Goal: Communication & Community: Answer question/provide support

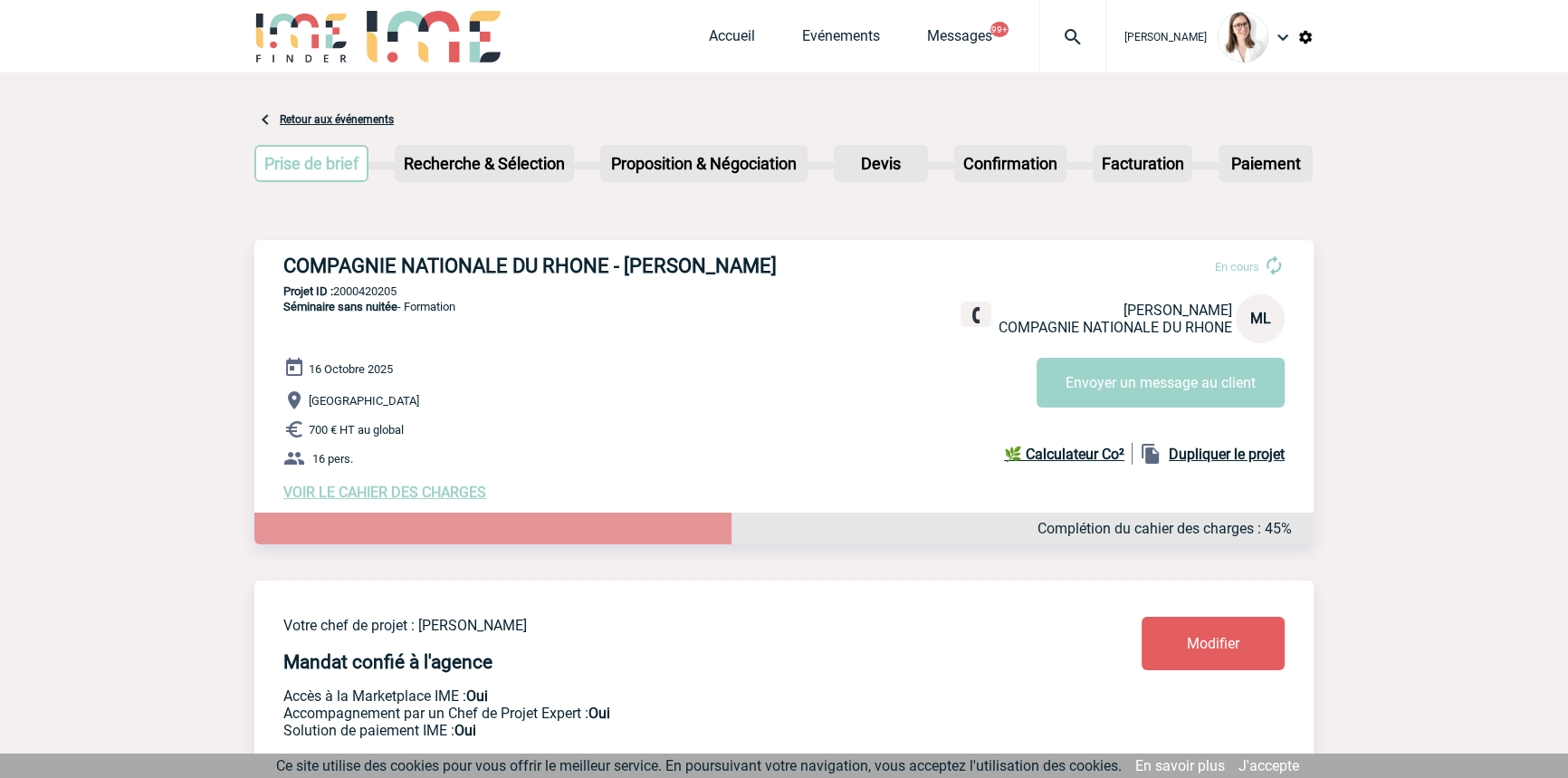
click at [1044, 26] on img at bounding box center [1073, 37] width 65 height 22
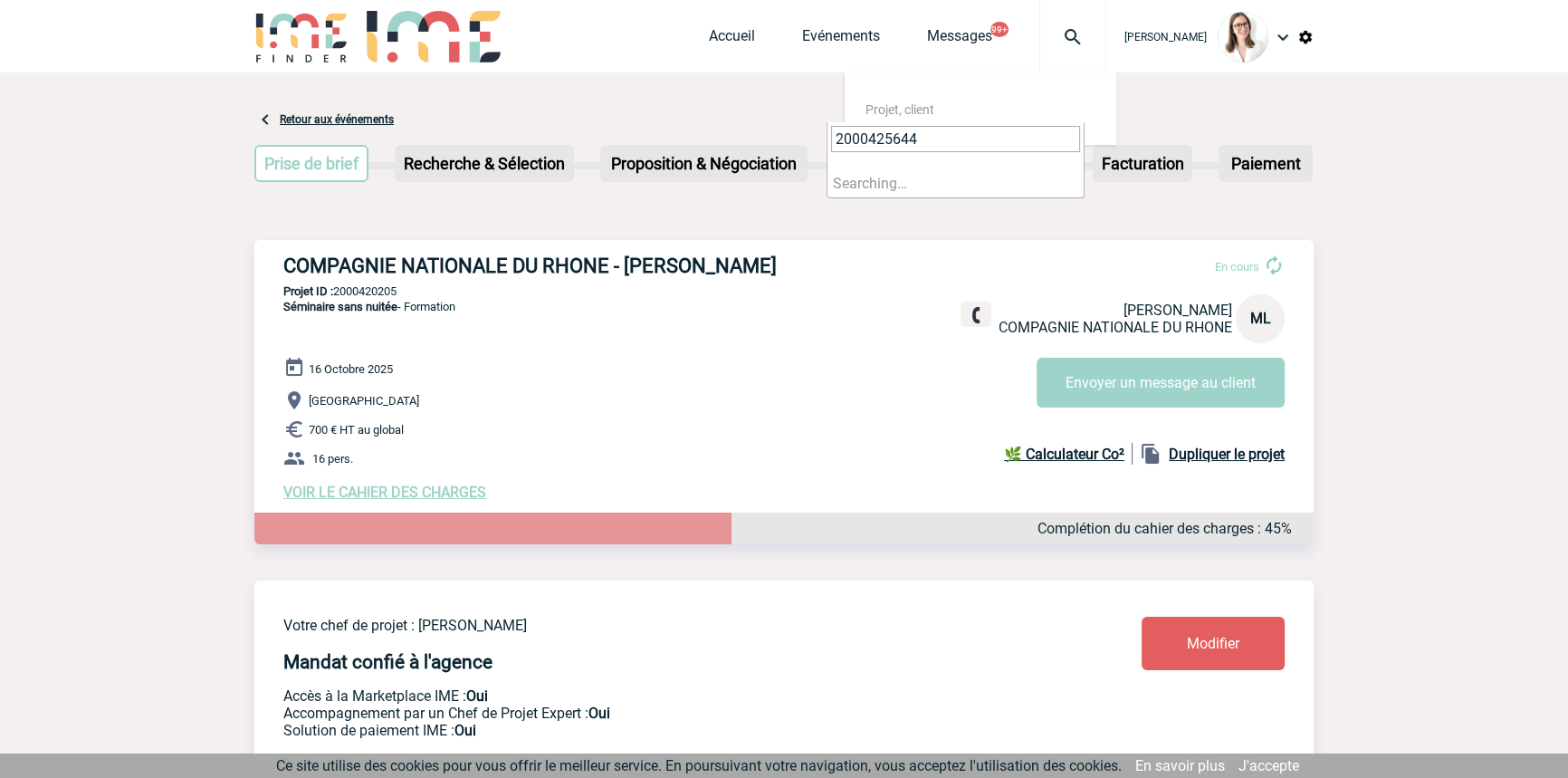
type input "2000425644"
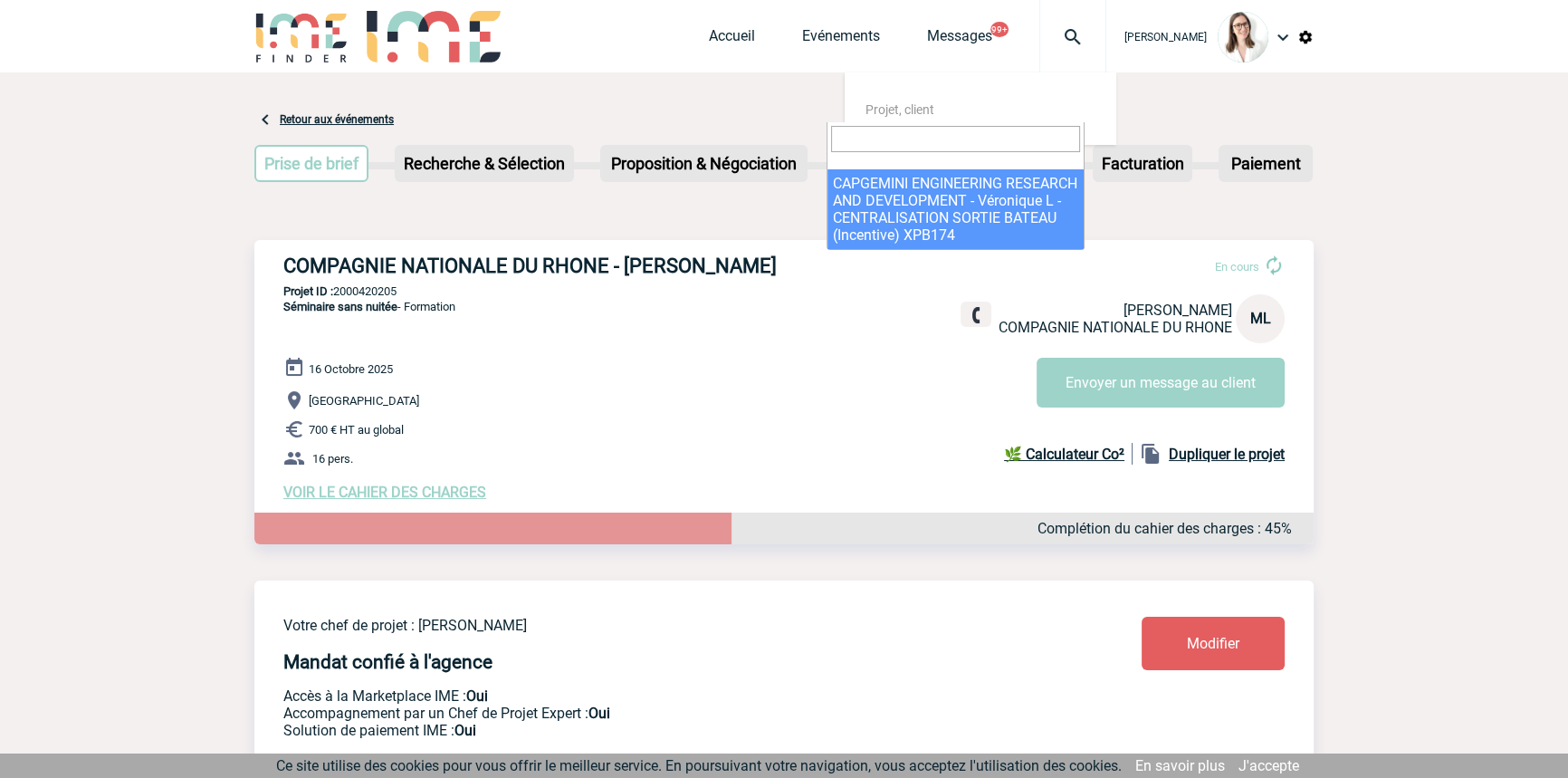
select select "25145"
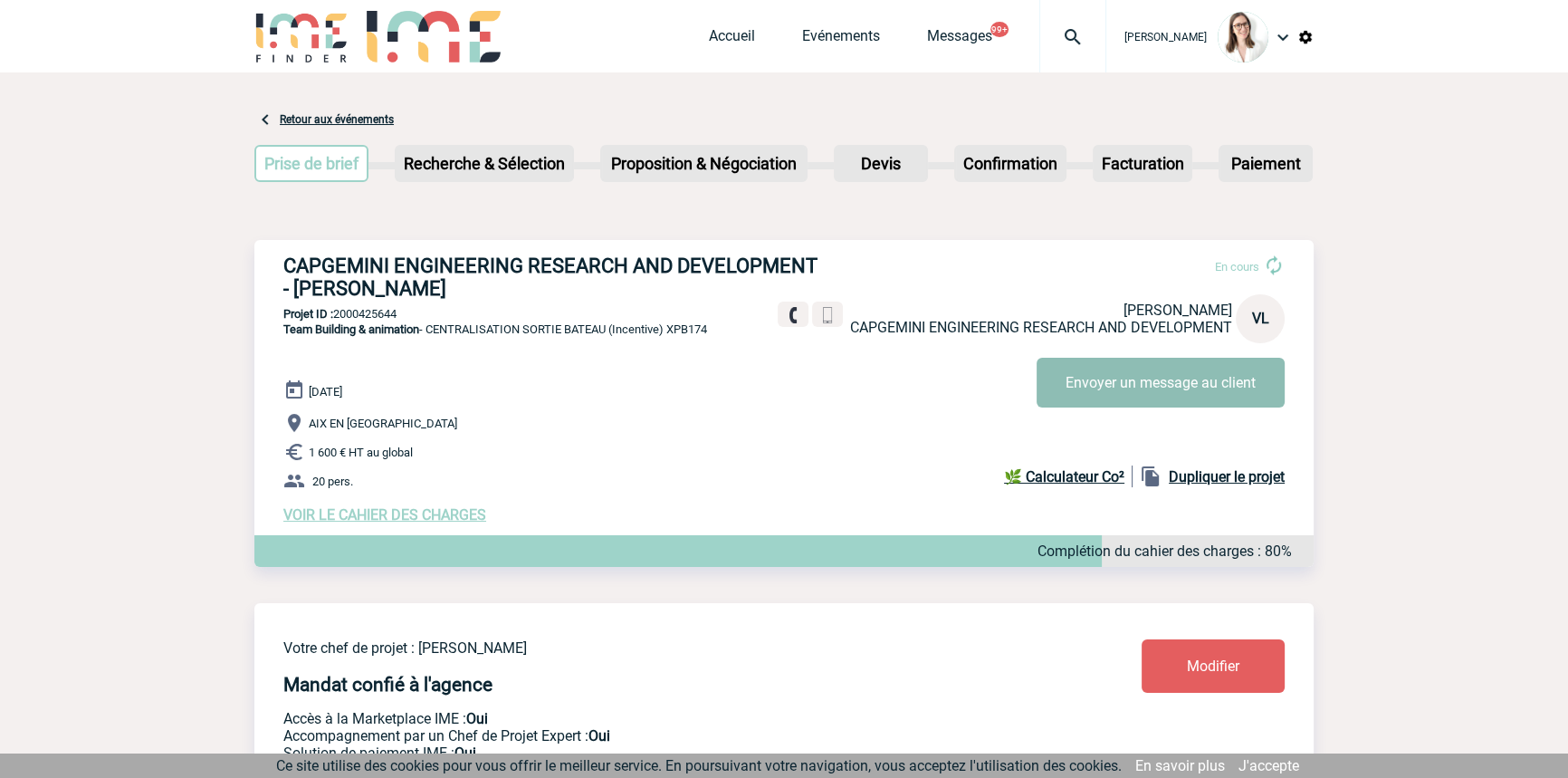
click at [1124, 364] on button "Envoyer un message au client" at bounding box center [1161, 382] width 248 height 50
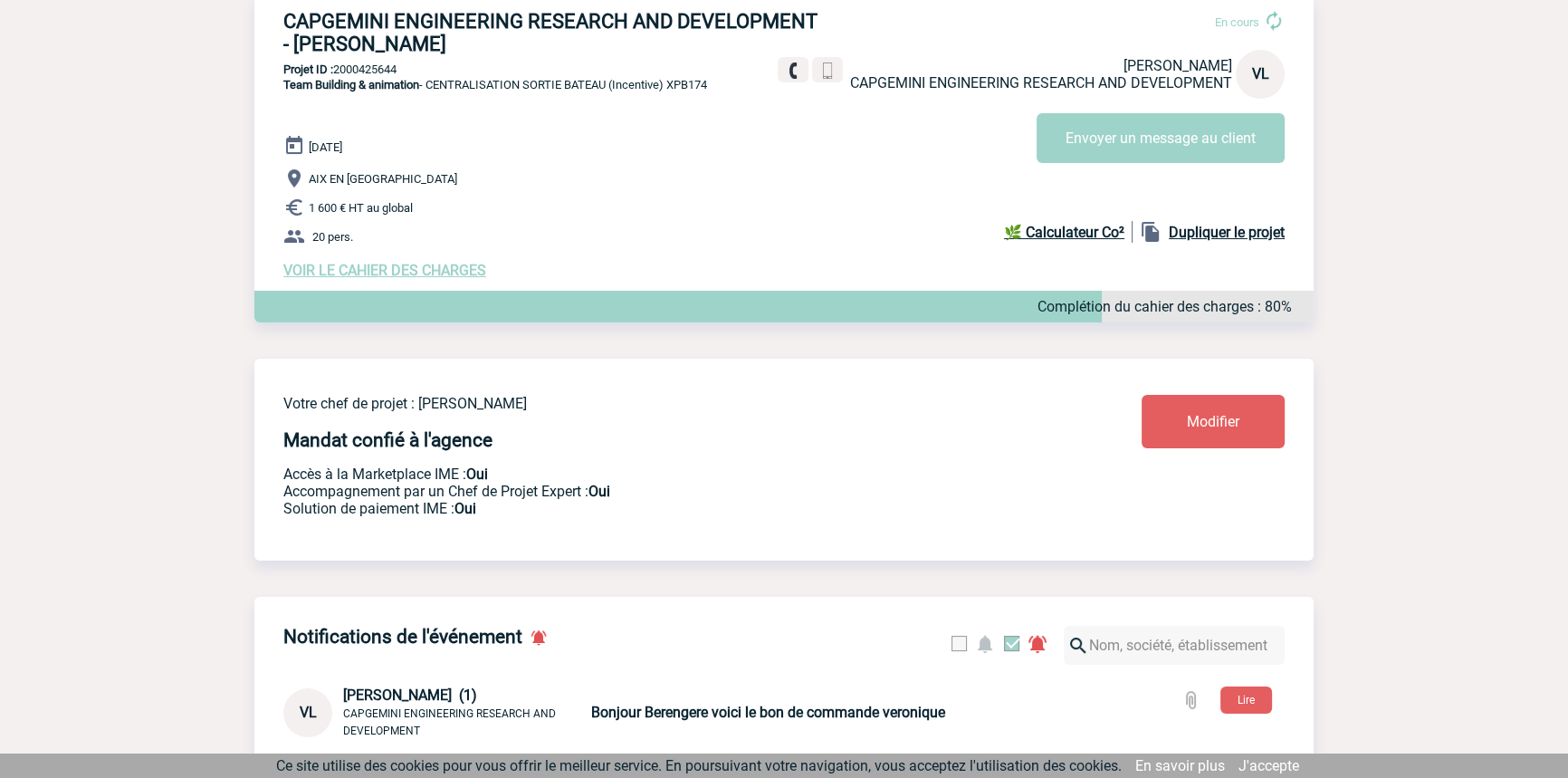
scroll to position [274, 0]
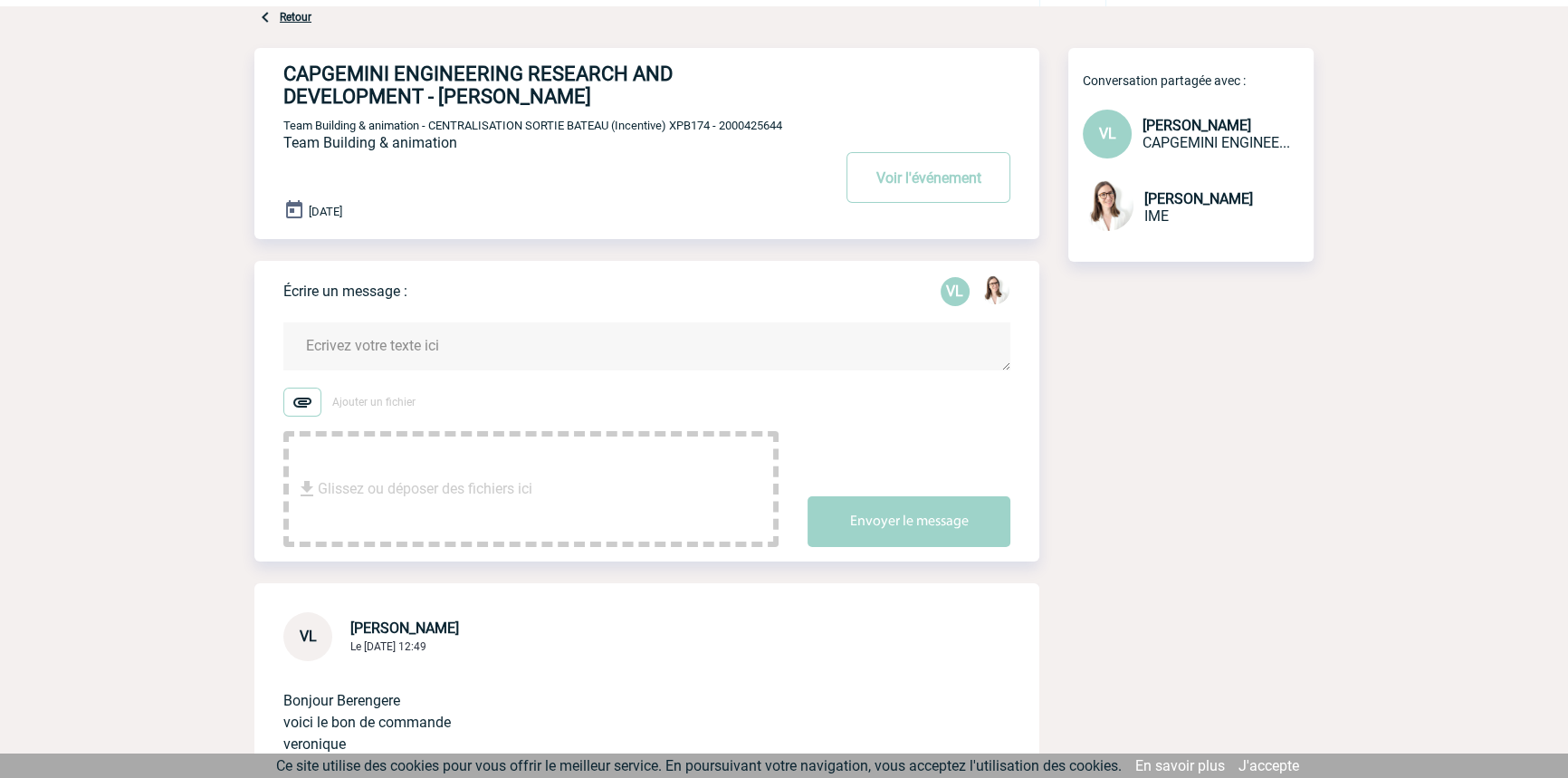
scroll to position [299, 0]
